Goal: Information Seeking & Learning: Learn about a topic

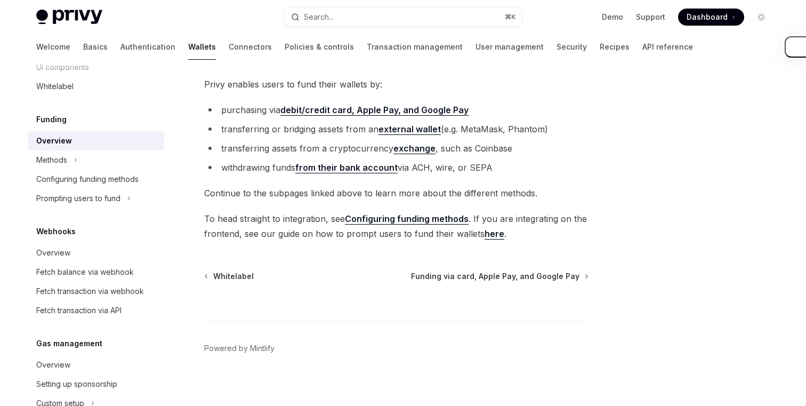
scroll to position [444, 0]
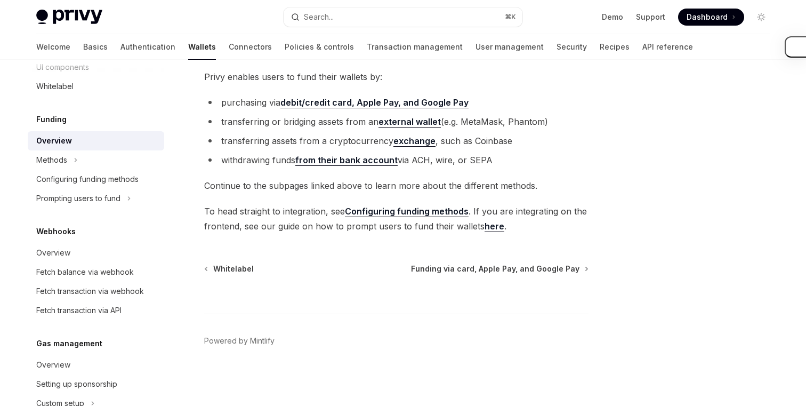
click at [235, 274] on div at bounding box center [396, 293] width 384 height 39
click at [240, 266] on span "Whitelabel" at bounding box center [233, 268] width 41 height 11
type textarea "*"
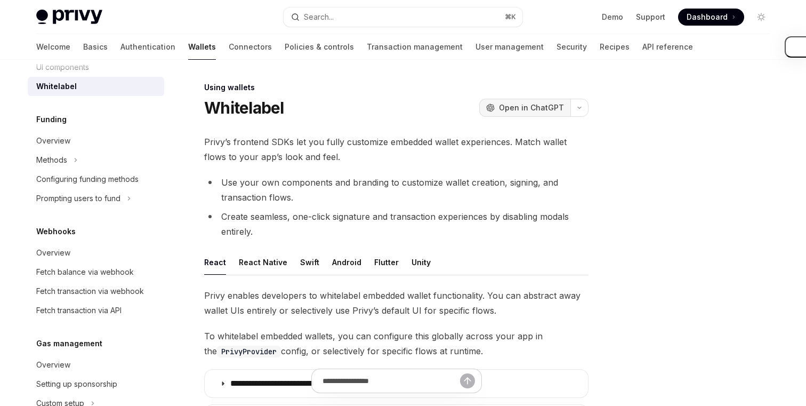
click at [552, 109] on span "Open in ChatGPT" at bounding box center [531, 107] width 65 height 11
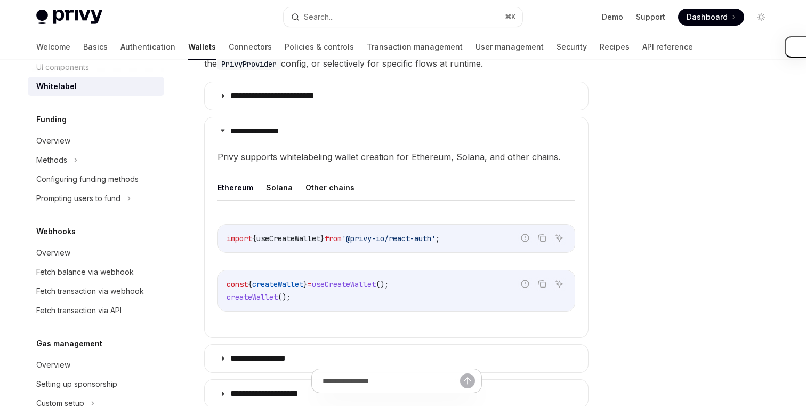
scroll to position [249, 0]
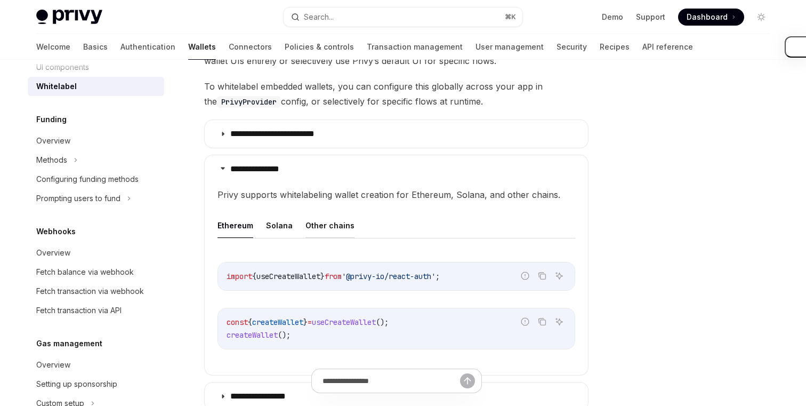
click at [309, 222] on button "Other chains" at bounding box center [329, 225] width 49 height 25
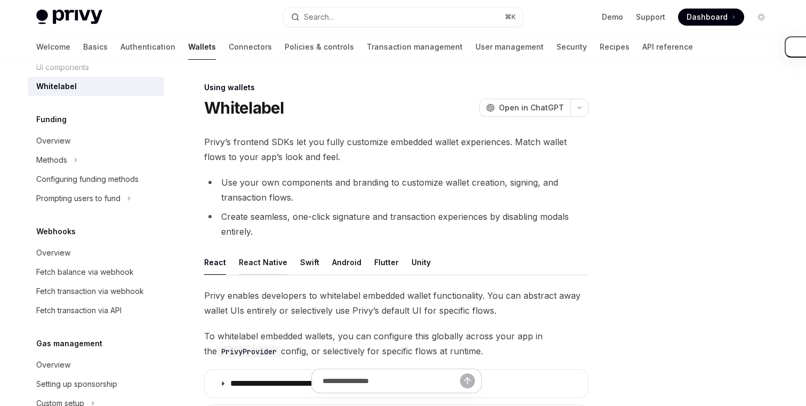
click at [264, 268] on button "React Native" at bounding box center [263, 261] width 49 height 25
type textarea "*"
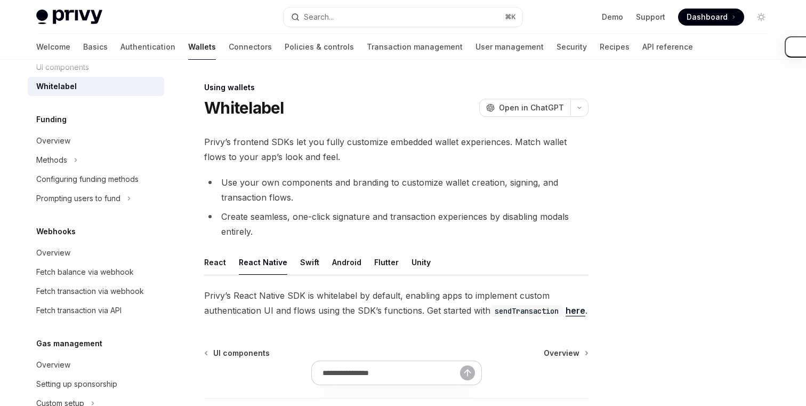
scroll to position [99, 0]
